Goal: Use online tool/utility: Utilize a website feature to perform a specific function

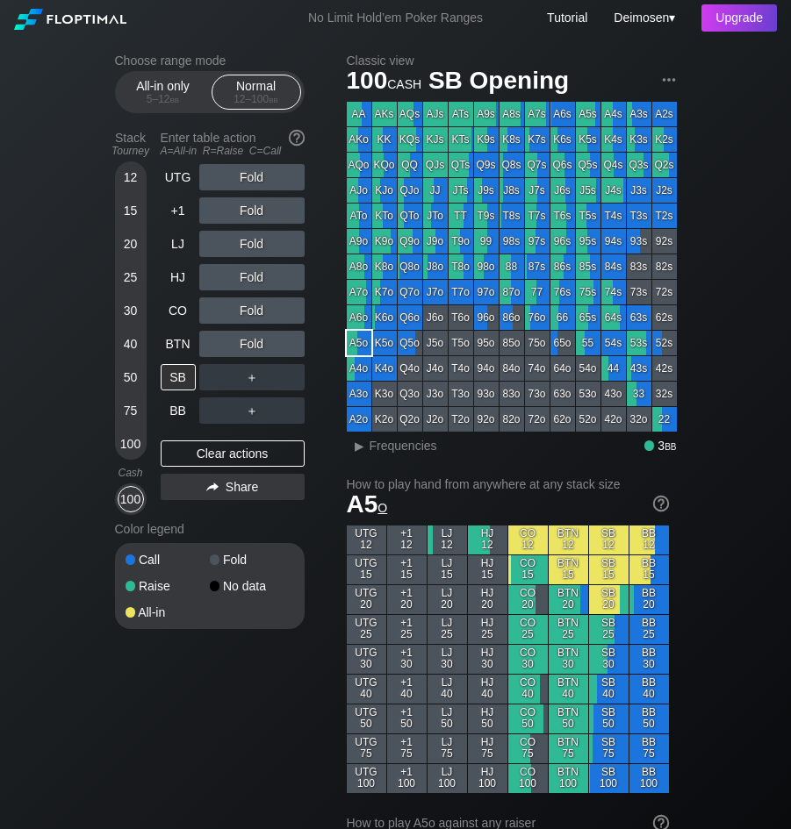
click at [332, 335] on div "Choose range mode All-in only 5 – 12 bb Normal 12 – 100 bb Stack Tourney Enter …" at bounding box center [224, 353] width 218 height 599
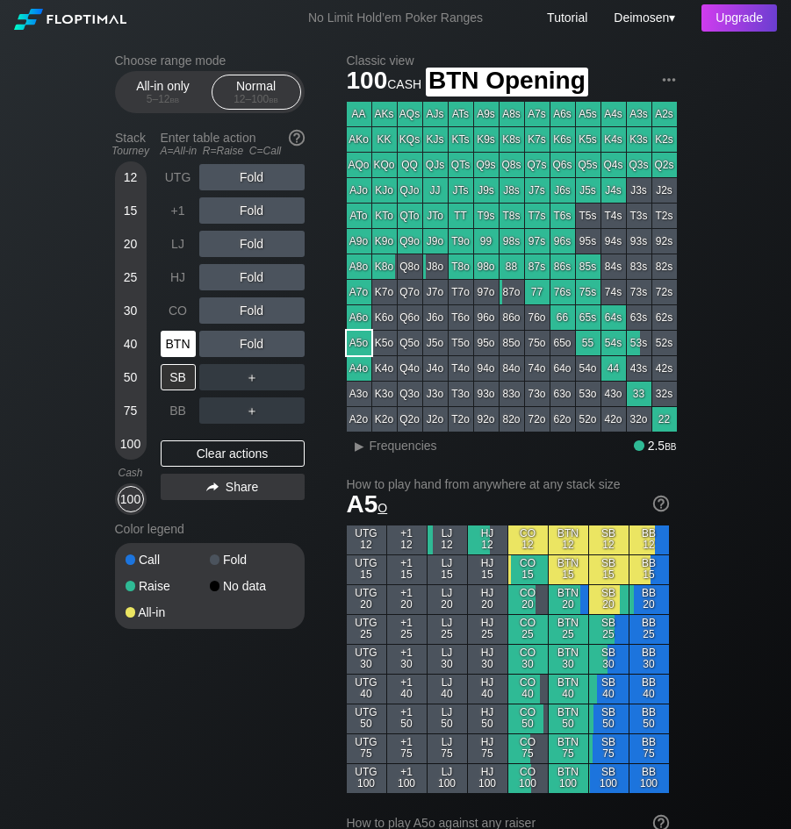
click at [167, 355] on div "BTN" at bounding box center [178, 344] width 35 height 26
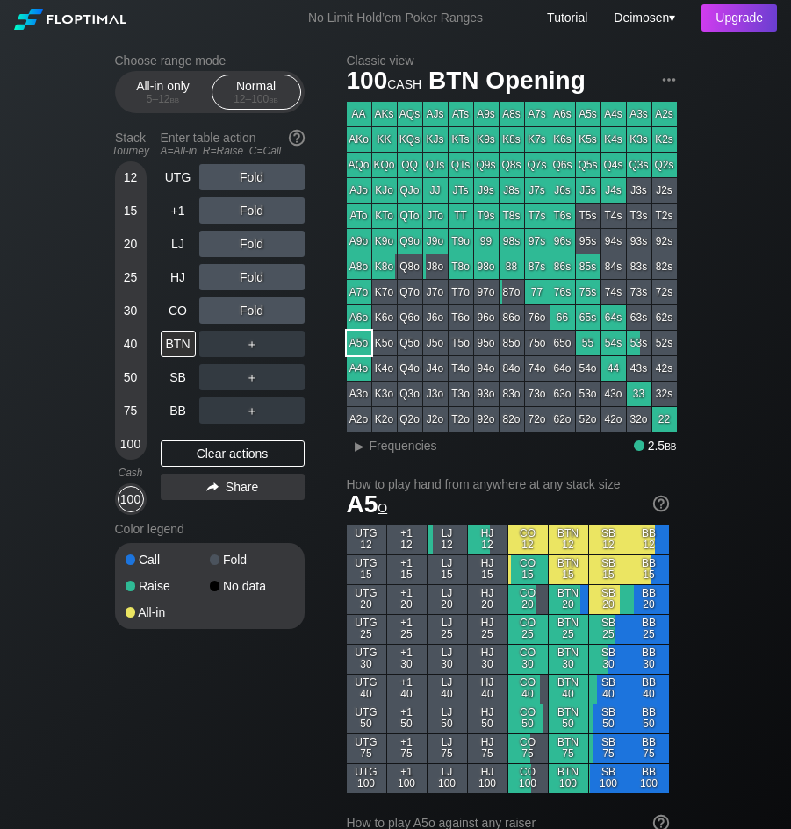
click at [319, 565] on div "Choose range mode All-in only 5 – 12 bb Normal 12 – 100 bb Stack Tourney Enter …" at bounding box center [224, 353] width 218 height 599
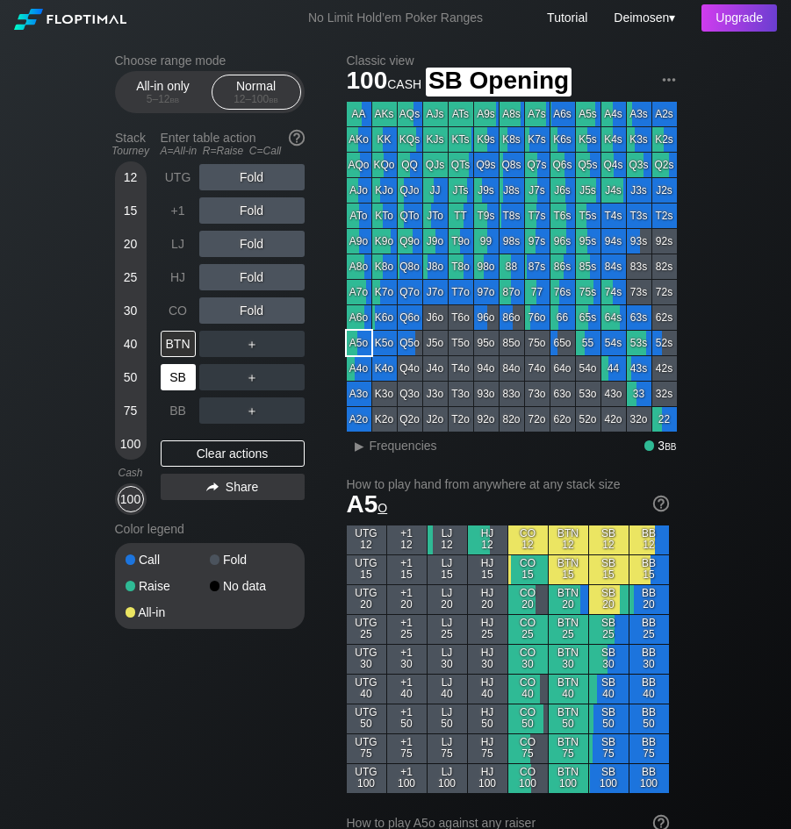
click at [170, 383] on div "SB" at bounding box center [178, 377] width 35 height 26
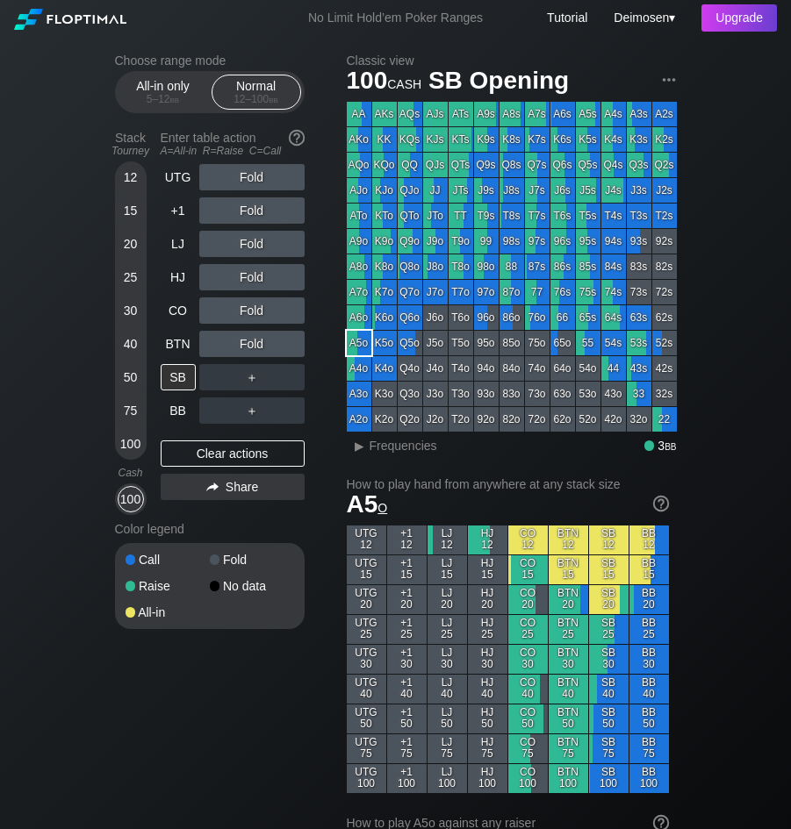
click at [318, 282] on div "Choose range mode All-in only 5 – 12 bb Normal 12 – 100 bb Stack Tourney Enter …" at bounding box center [224, 353] width 218 height 599
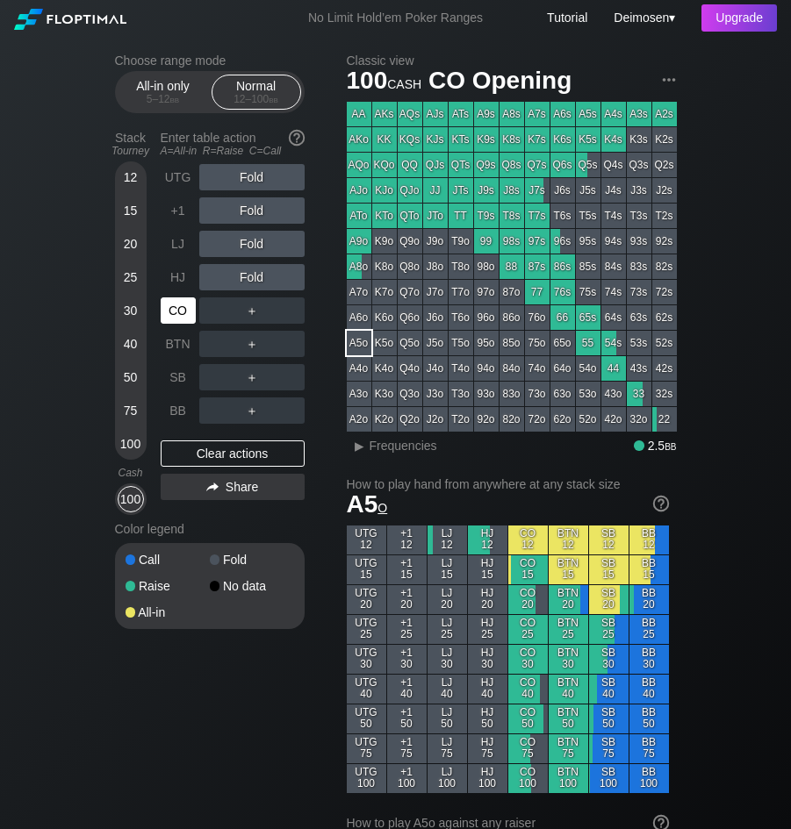
click at [169, 303] on div "CO" at bounding box center [178, 311] width 35 height 26
click at [178, 345] on div "BTN" at bounding box center [178, 344] width 35 height 26
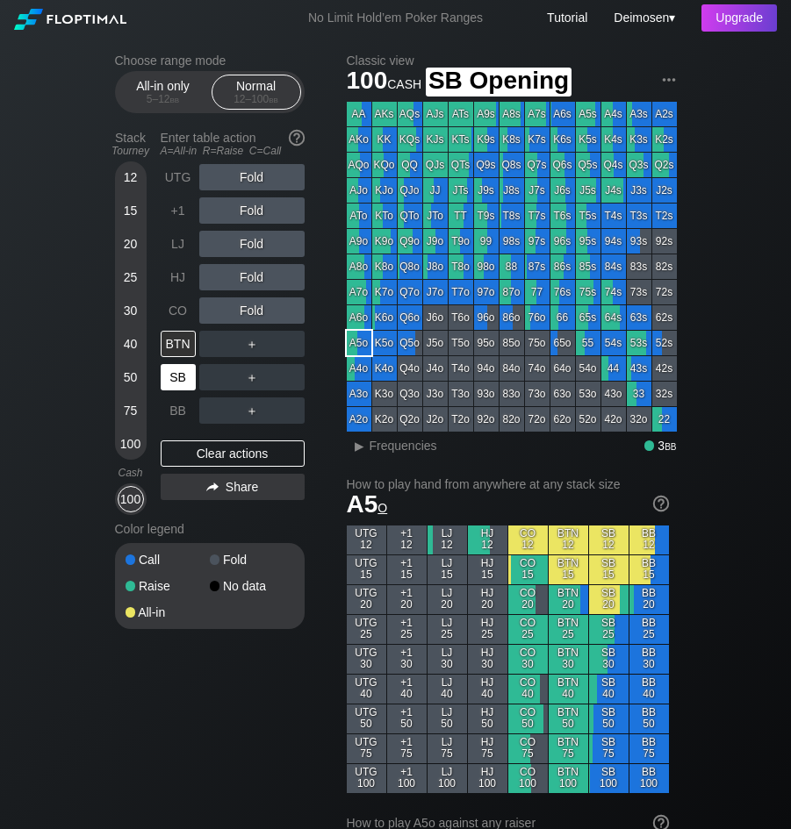
click at [172, 380] on div "SB" at bounding box center [178, 377] width 35 height 26
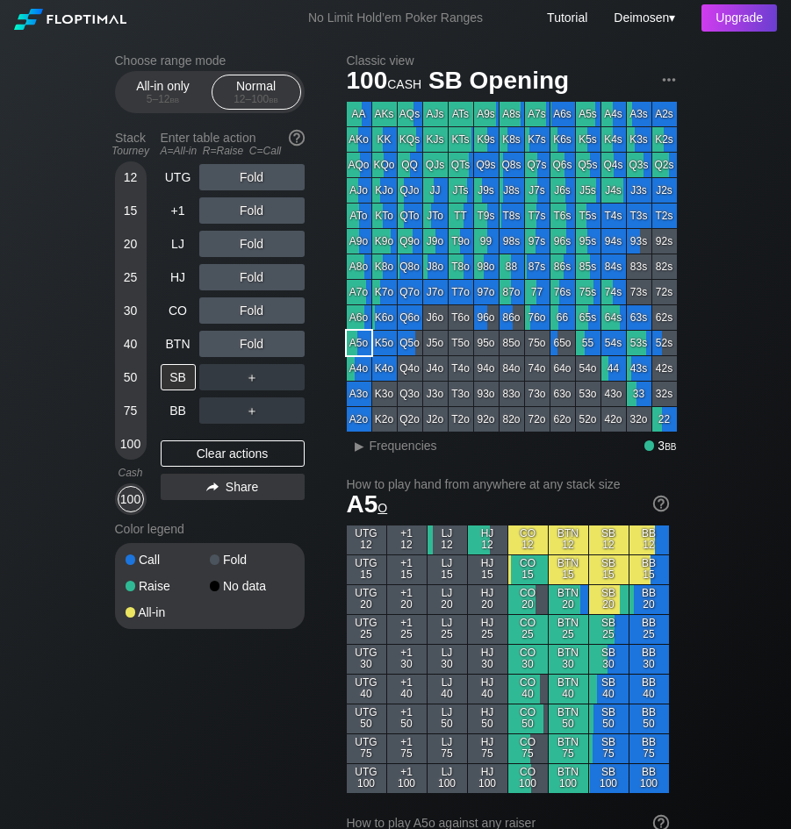
click at [304, 529] on div "Color legend" at bounding box center [210, 529] width 190 height 28
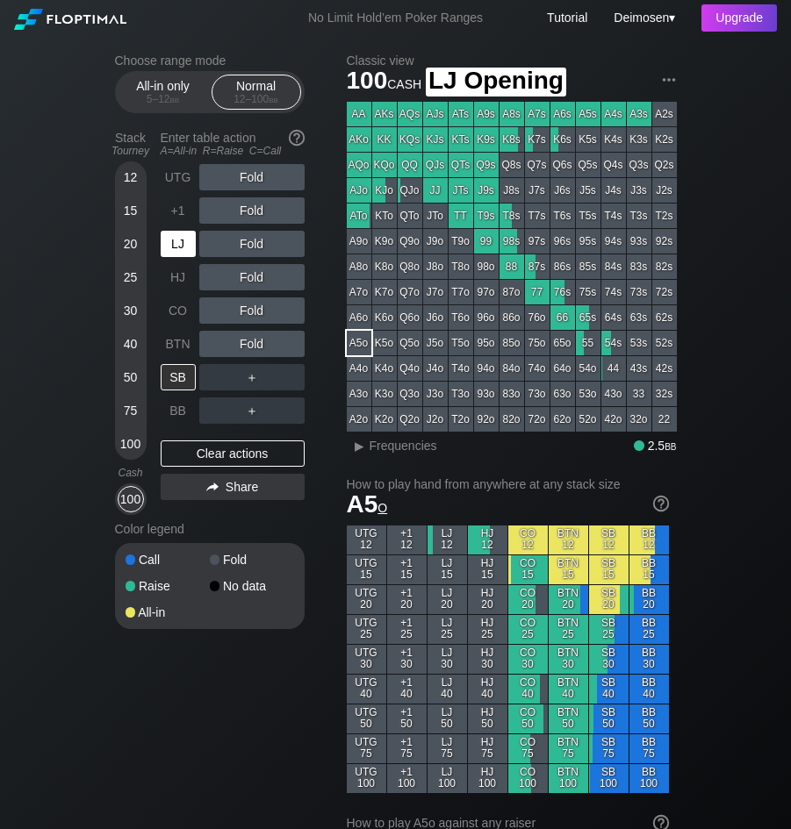
click at [176, 254] on div "LJ" at bounding box center [178, 244] width 35 height 26
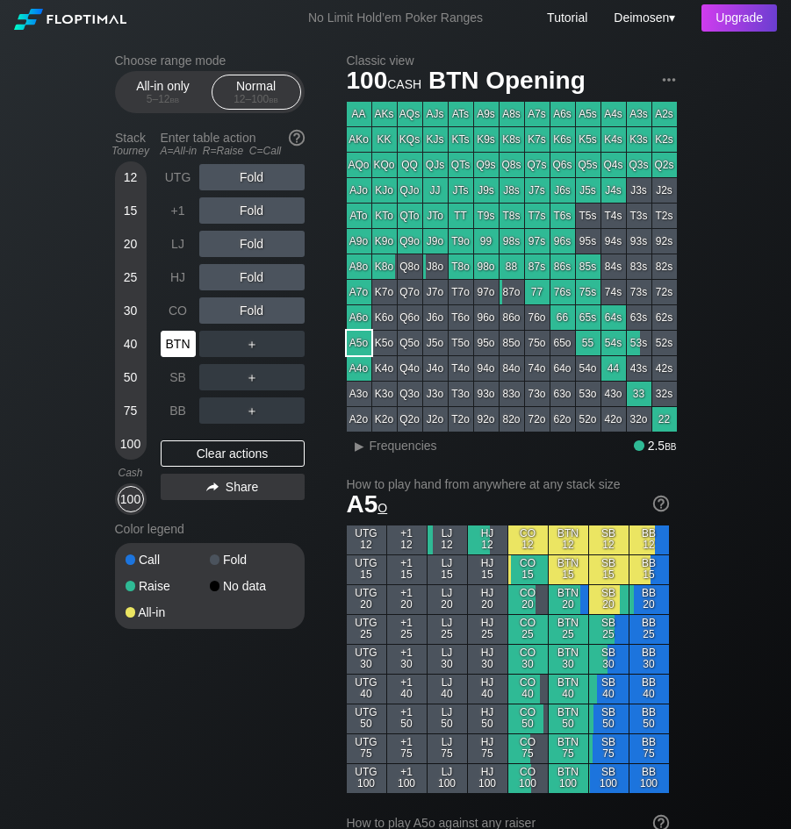
click at [169, 340] on div "BTN" at bounding box center [178, 344] width 35 height 26
click at [313, 335] on div "Choose range mode All-in only 5 – 12 bb Normal 12 – 100 bb Stack Tourney Enter …" at bounding box center [224, 353] width 218 height 599
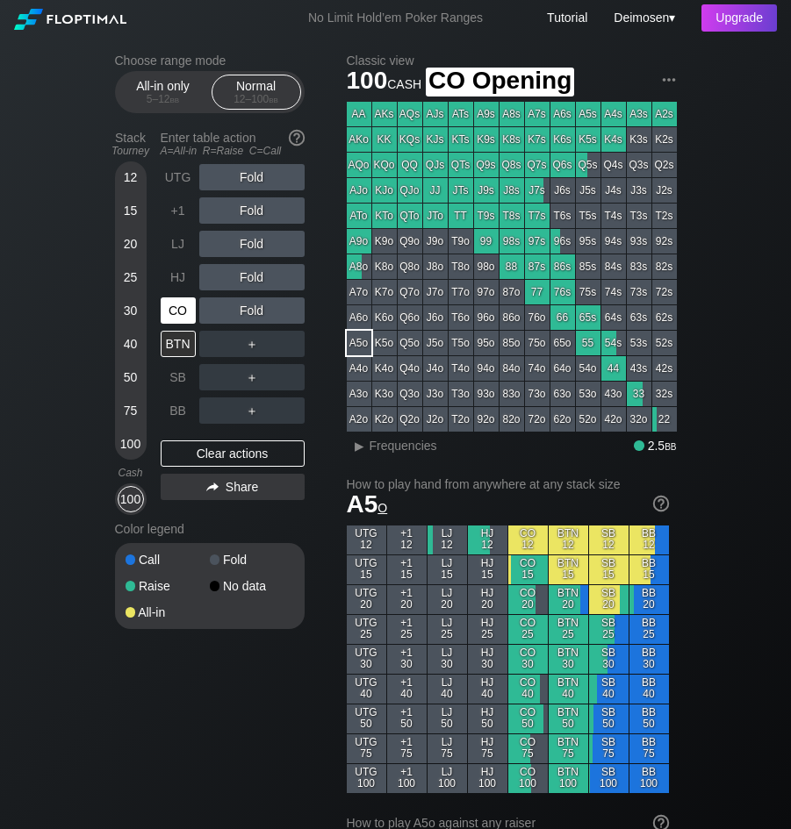
click at [176, 310] on div "CO" at bounding box center [178, 311] width 35 height 26
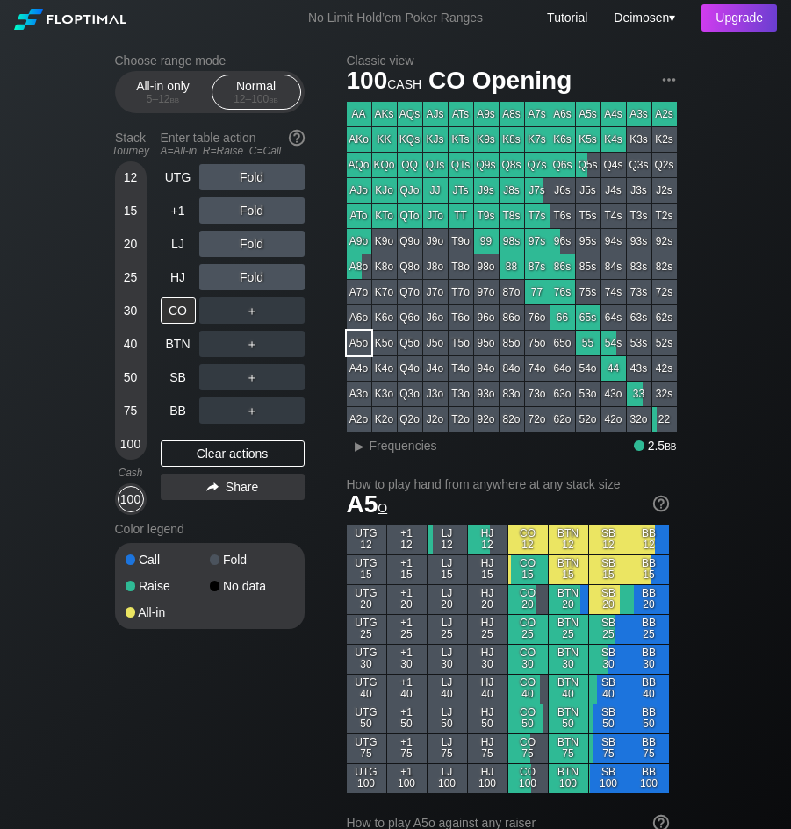
click at [320, 362] on div "Choose range mode All-in only 5 – 12 bb Normal 12 – 100 bb Stack Tourney Enter …" at bounding box center [224, 353] width 218 height 599
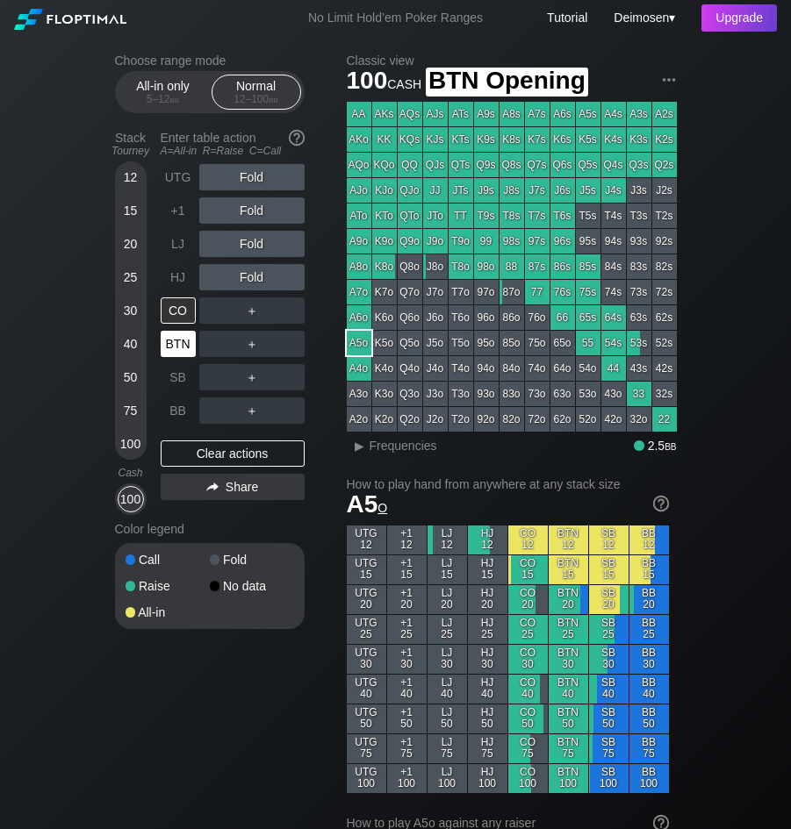
click at [175, 342] on div "BTN" at bounding box center [178, 344] width 35 height 26
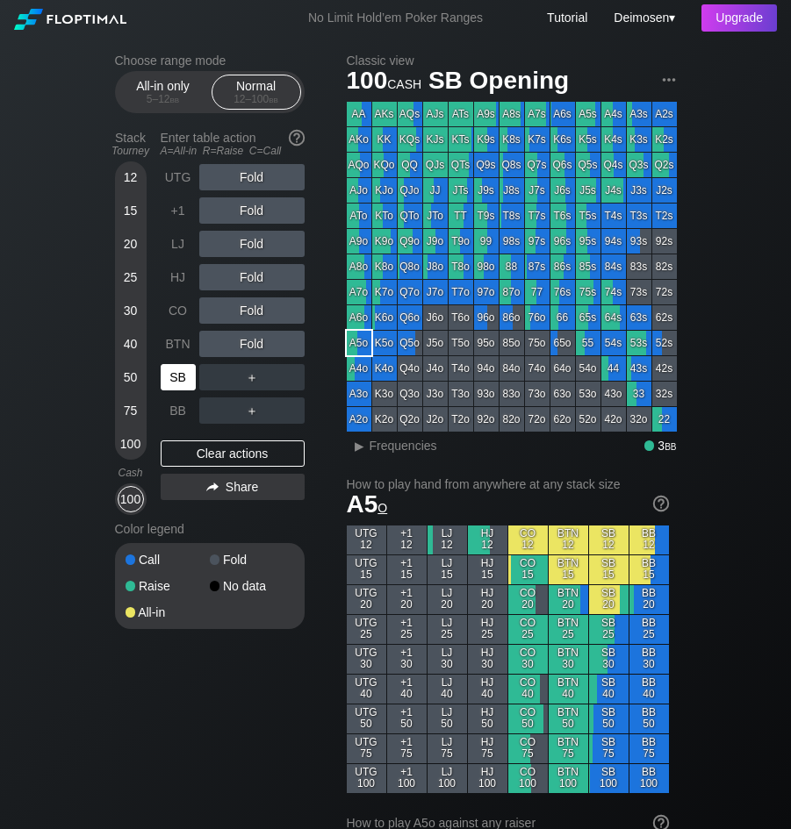
click at [178, 384] on div "SB" at bounding box center [178, 377] width 35 height 26
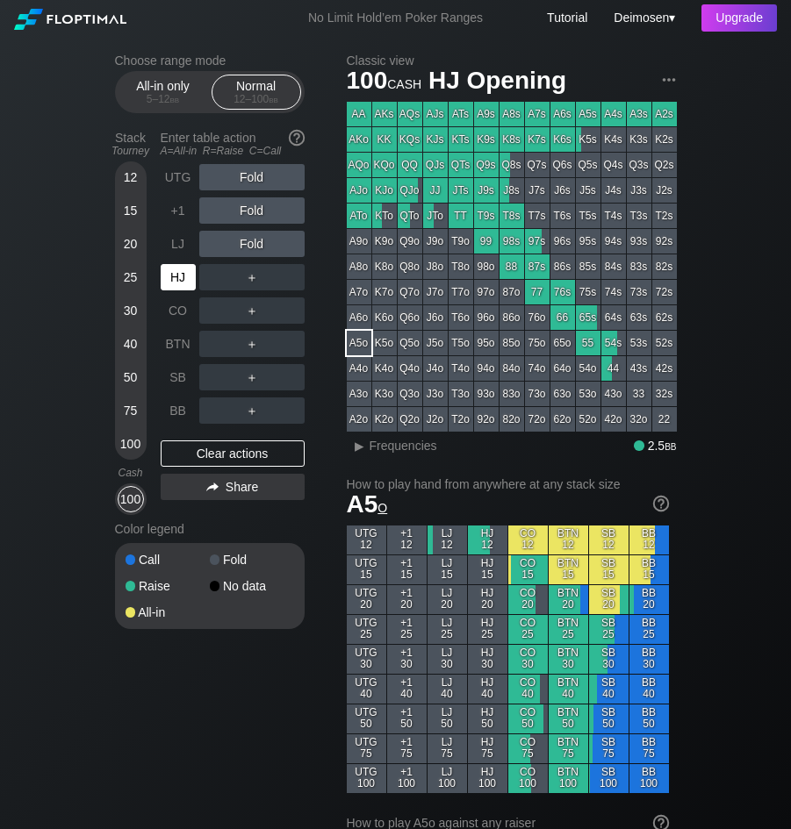
click at [176, 276] on div "HJ" at bounding box center [178, 277] width 35 height 26
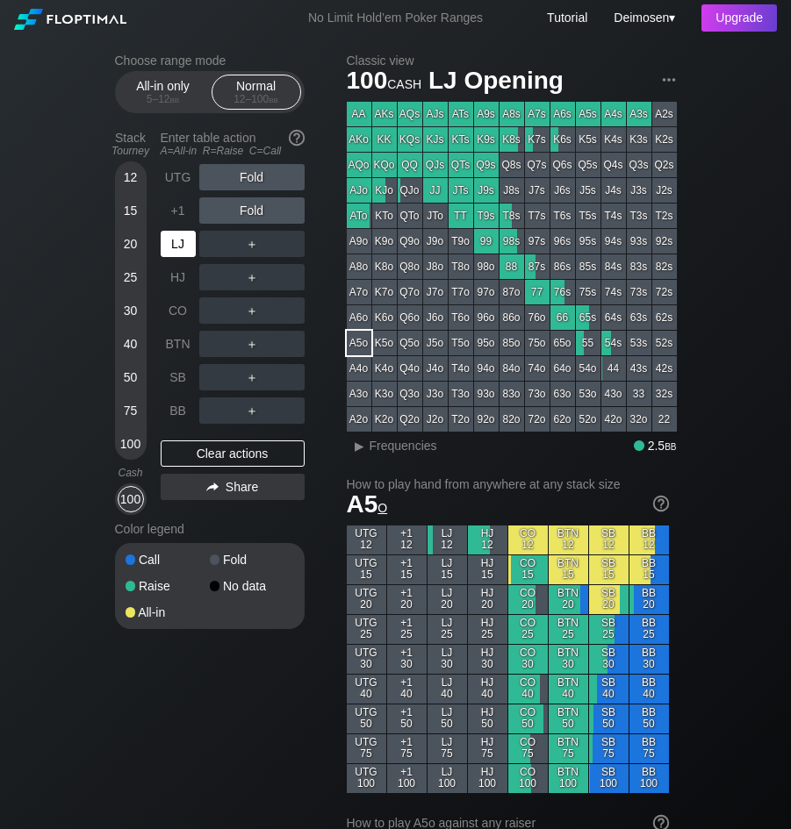
click at [190, 243] on div "LJ" at bounding box center [178, 244] width 35 height 26
click at [301, 475] on div "UTG Fold +1 Fold LJ ＋ HJ ＋ CO ＋ BTN ＋ SB ＋ BB ＋ Clear actions Share" at bounding box center [233, 339] width 144 height 351
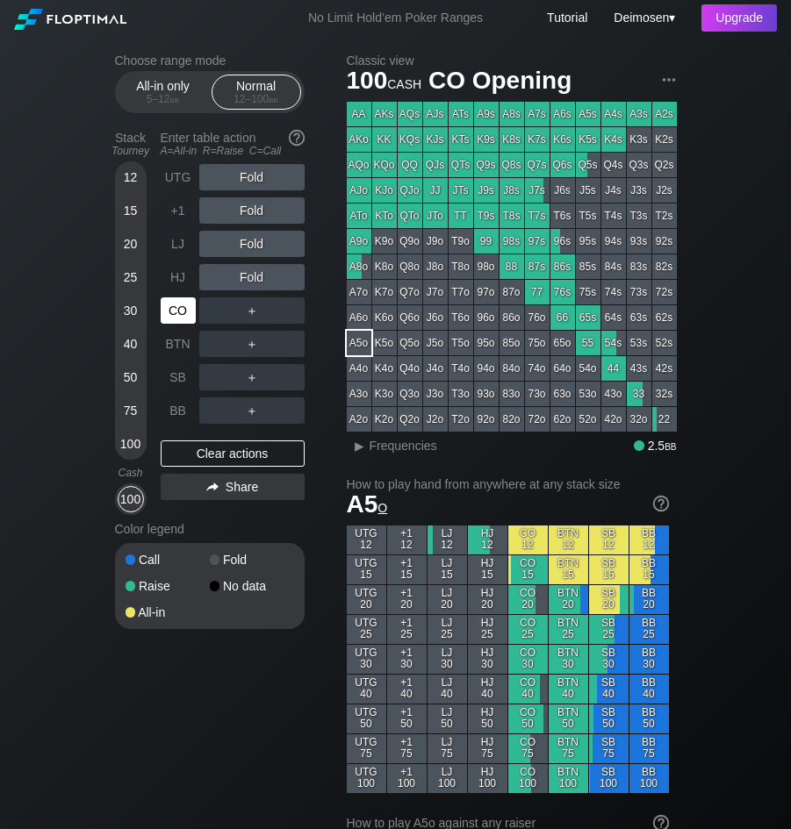
click at [195, 308] on div "CO" at bounding box center [178, 311] width 35 height 26
click at [331, 220] on div "Choose range mode All-in only 5 – 12 bb Normal 12 – 100 bb Stack Tourney Enter …" at bounding box center [224, 353] width 218 height 599
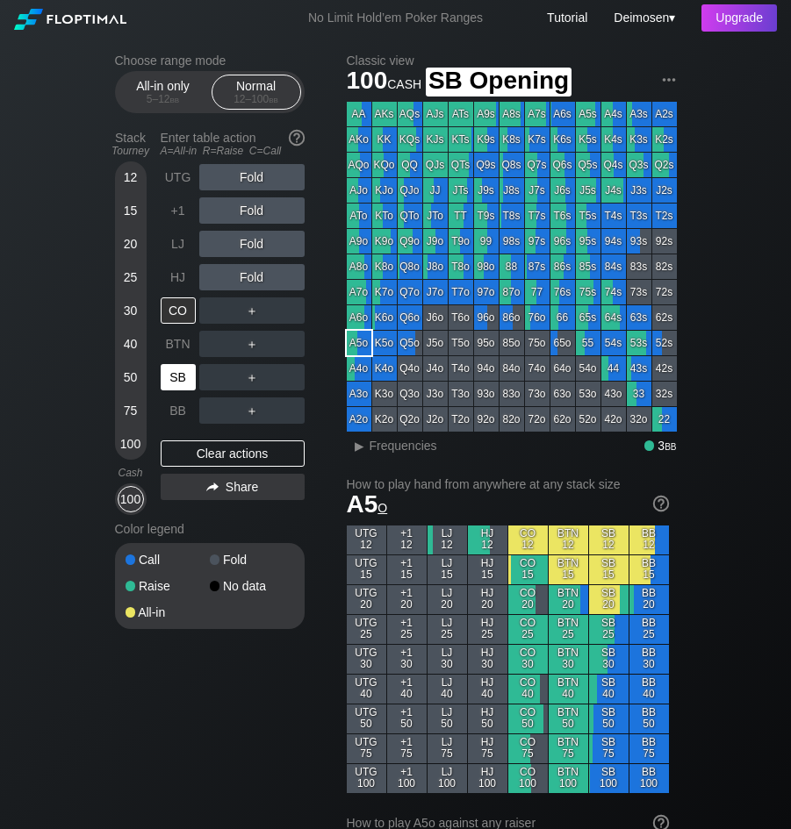
click at [181, 380] on div "SB" at bounding box center [178, 377] width 35 height 26
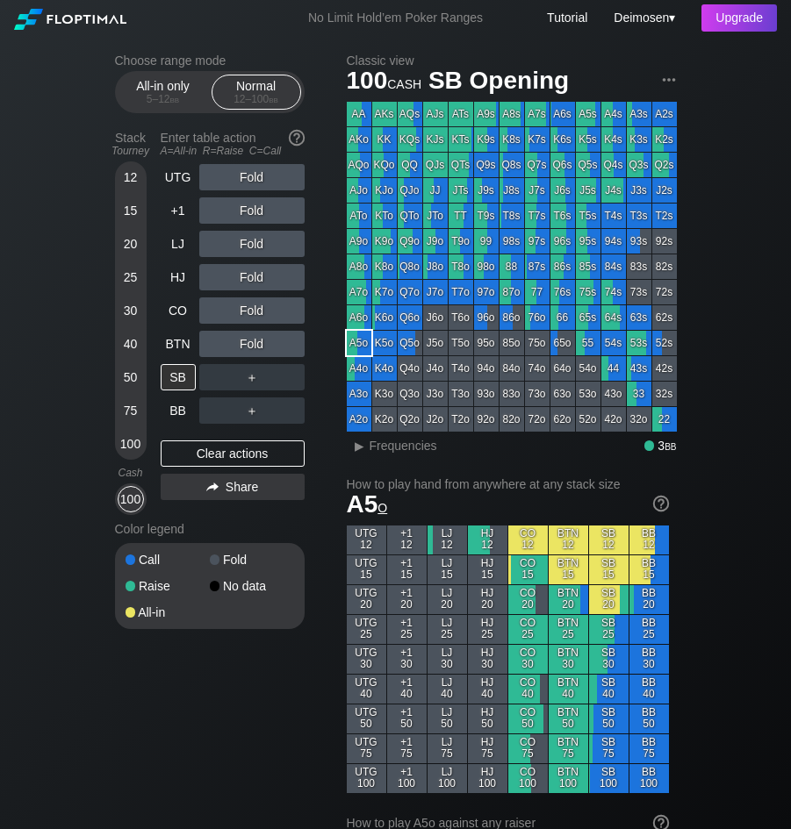
drag, startPoint x: 333, startPoint y: 398, endPoint x: 281, endPoint y: 383, distance: 53.9
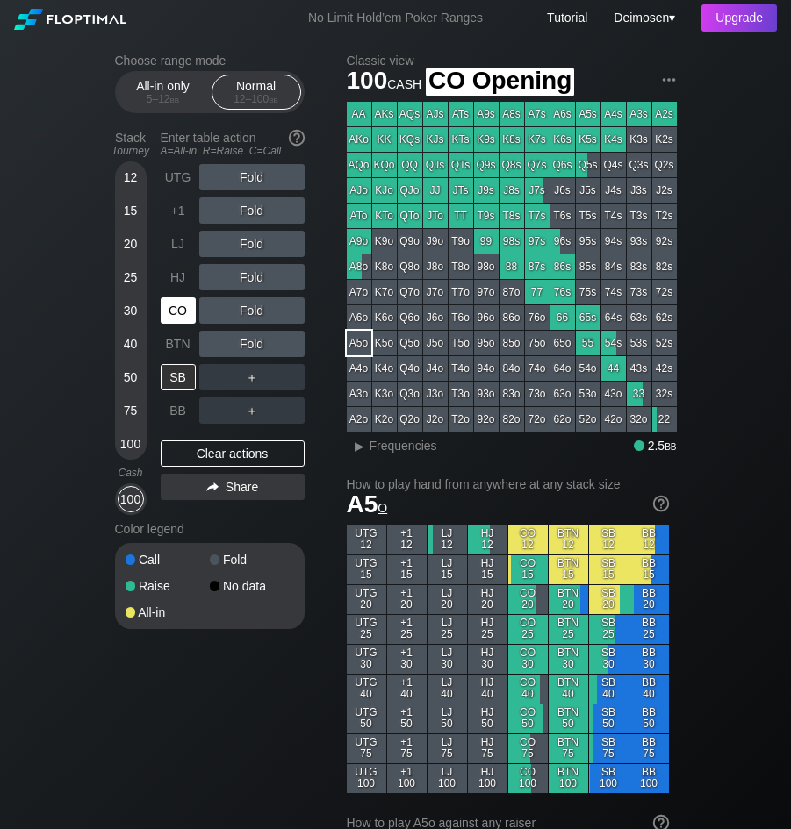
click at [164, 320] on div "CO" at bounding box center [178, 311] width 35 height 26
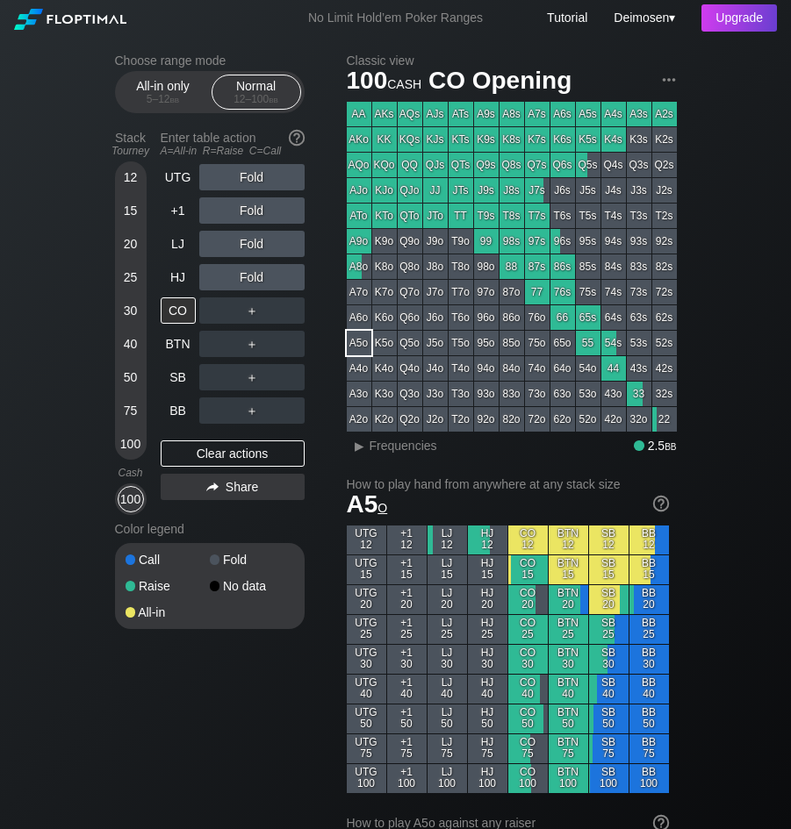
click at [321, 229] on div "Choose range mode All-in only 5 – 12 bb Normal 12 – 100 bb Stack Tourney Enter …" at bounding box center [224, 353] width 218 height 599
click at [293, 513] on div "UTG Fold +1 Fold LJ Fold HJ Fold CO ＋ BTN ＋ SB ＋ BB ＋ Clear actions Share" at bounding box center [233, 339] width 144 height 351
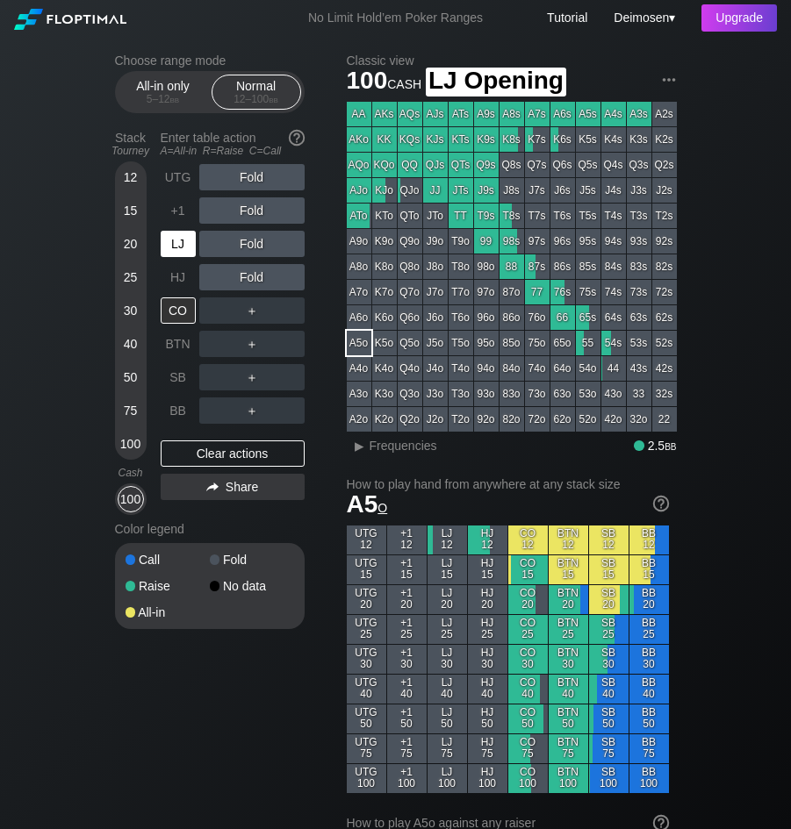
click at [185, 246] on div "LJ" at bounding box center [178, 244] width 35 height 26
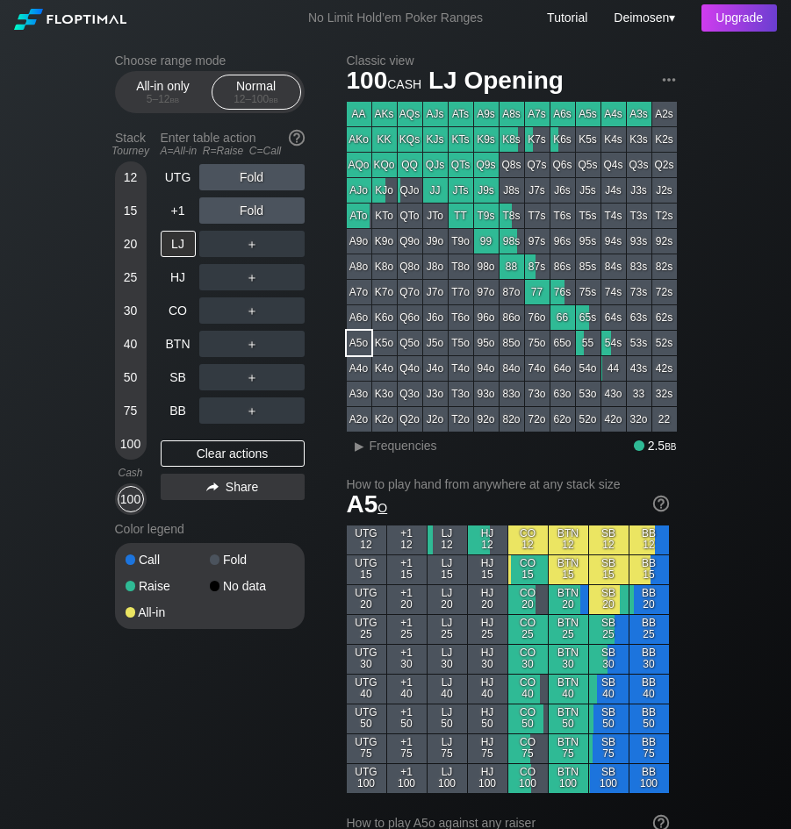
click at [319, 454] on div "Choose range mode All-in only 5 – 12 bb Normal 12 – 100 bb Stack Tourney Enter …" at bounding box center [224, 353] width 218 height 599
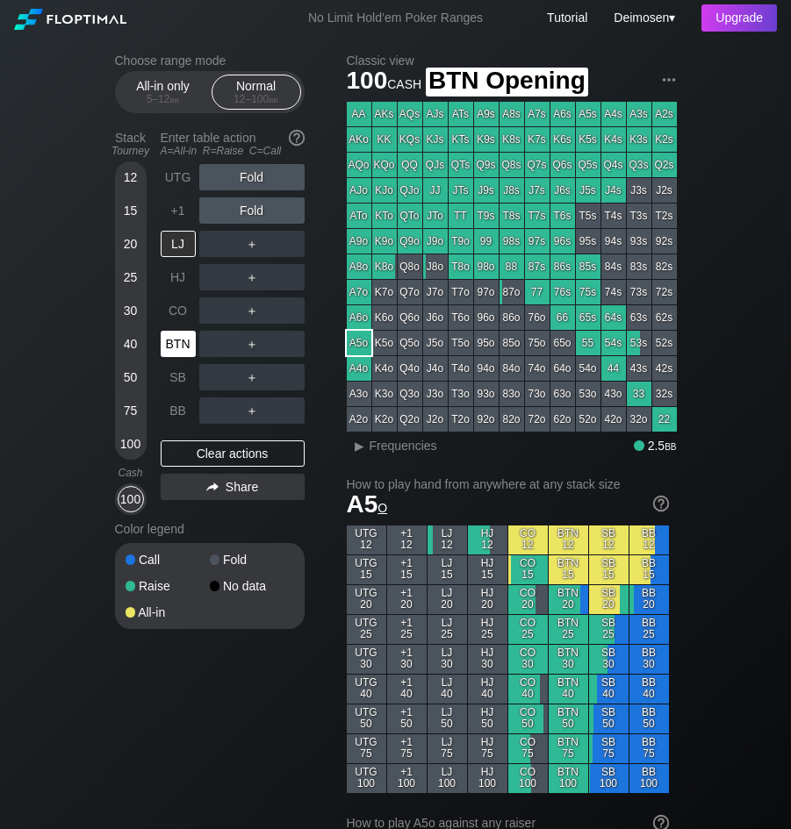
click at [175, 355] on div "BTN" at bounding box center [178, 344] width 35 height 26
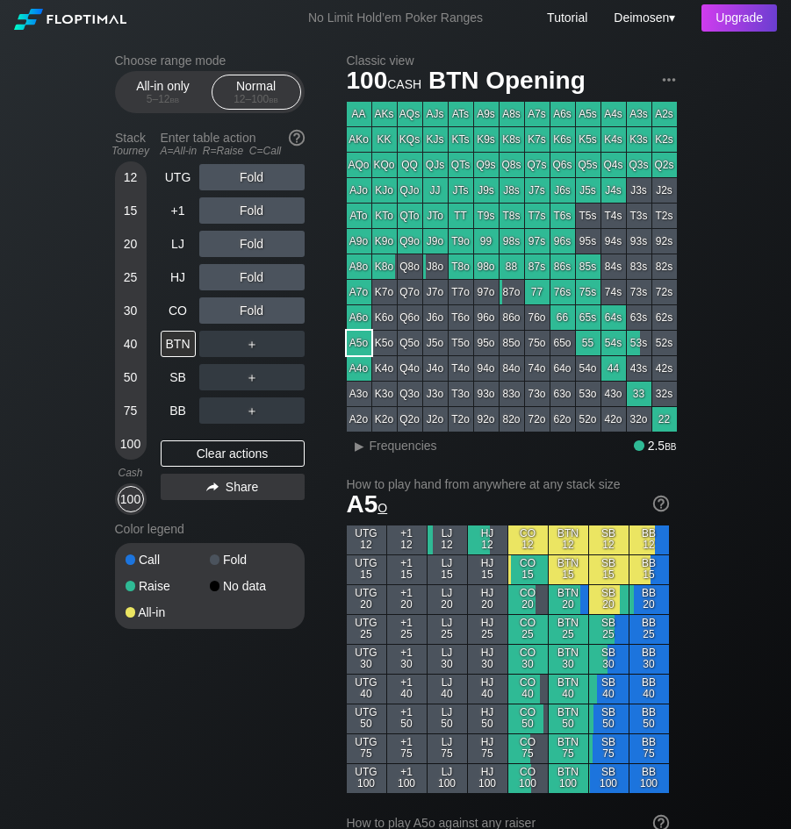
click at [313, 298] on div "Choose range mode All-in only 5 – 12 bb Normal 12 – 100 bb Stack Tourney Enter …" at bounding box center [224, 353] width 218 height 599
click at [315, 477] on div "Choose range mode All-in only 5 – 12 bb Normal 12 – 100 bb Stack Tourney Enter …" at bounding box center [224, 353] width 218 height 599
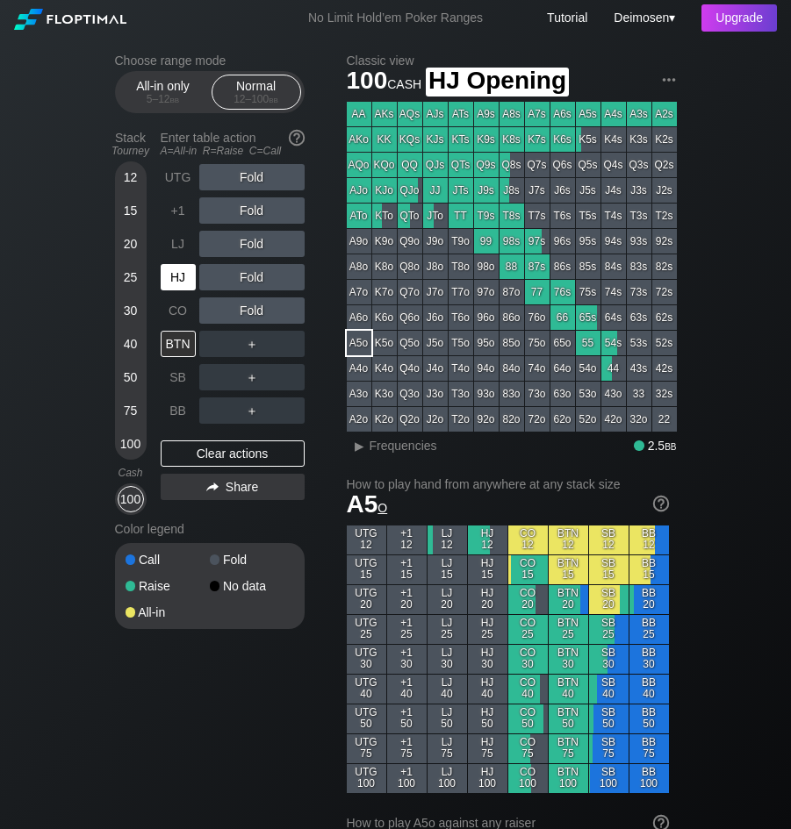
click at [174, 293] on div "HJ" at bounding box center [180, 277] width 39 height 33
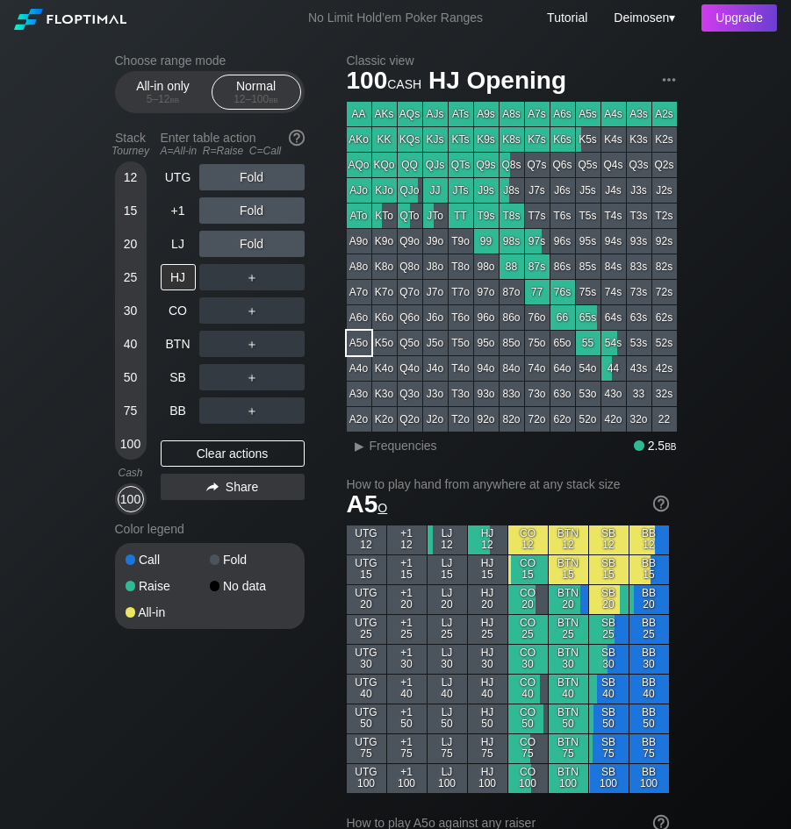
drag, startPoint x: 332, startPoint y: 489, endPoint x: 309, endPoint y: 441, distance: 53.4
click at [332, 489] on div "Choose range mode All-in only 5 – 12 bb Normal 12 – 100 bb Stack Tourney Enter …" at bounding box center [224, 353] width 218 height 599
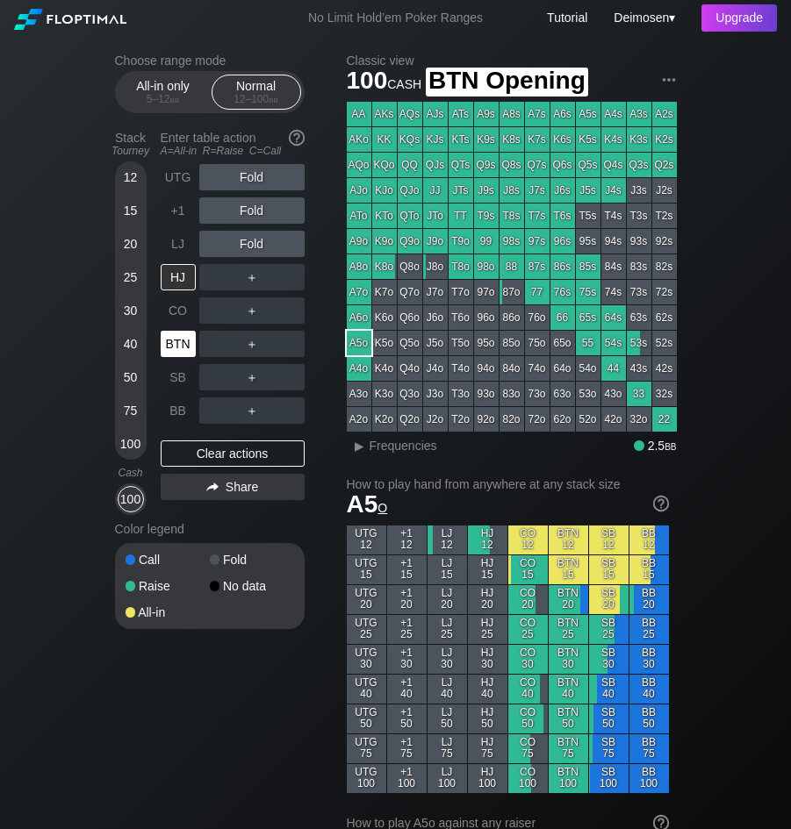
click at [168, 357] on div "BTN" at bounding box center [178, 344] width 35 height 26
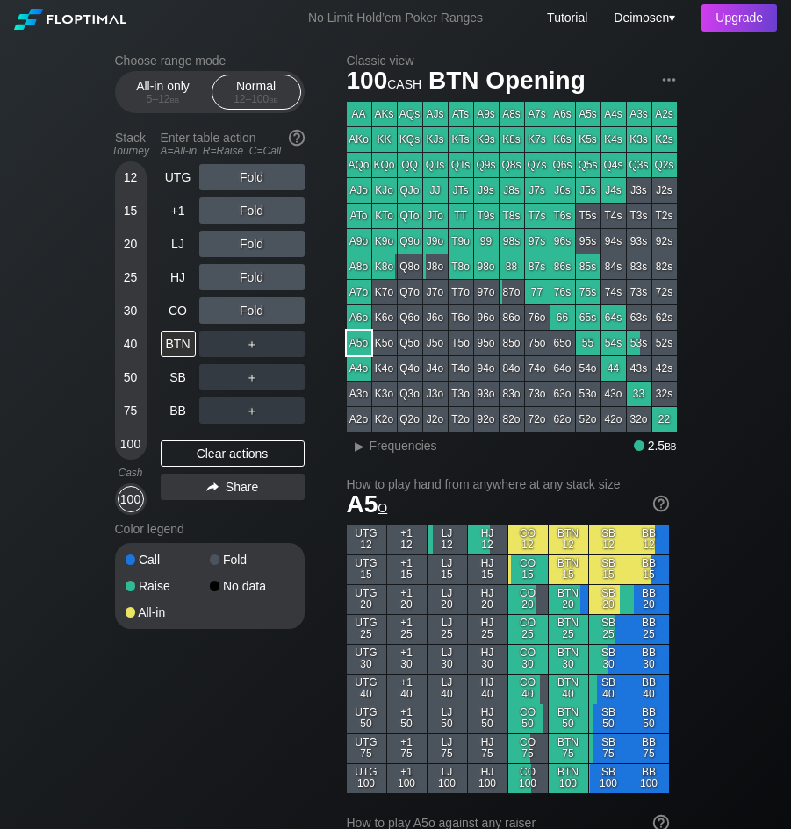
click at [329, 357] on div "Choose range mode All-in only 5 – 12 bb Normal 12 – 100 bb Stack Tourney Enter …" at bounding box center [224, 353] width 218 height 599
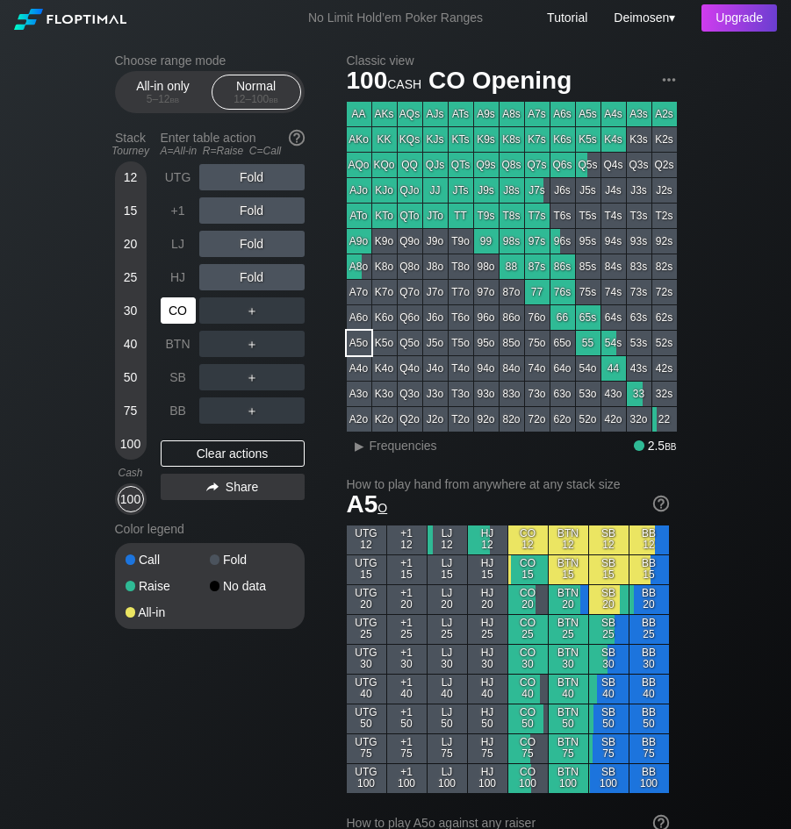
click at [173, 320] on div "CO" at bounding box center [178, 311] width 35 height 26
